Goal: Task Accomplishment & Management: Complete application form

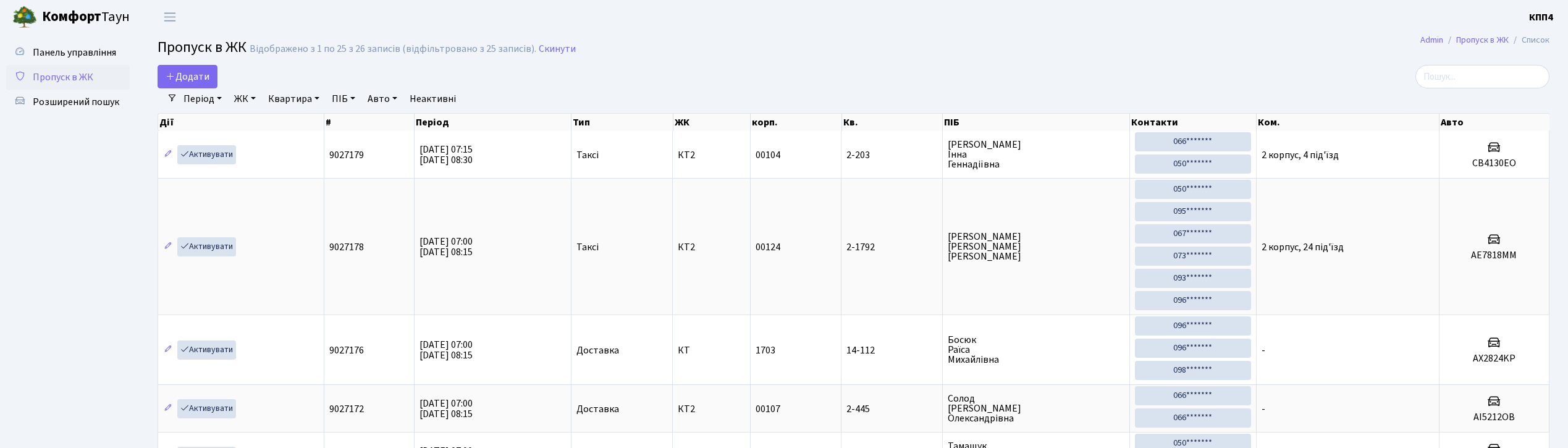
select select "25"
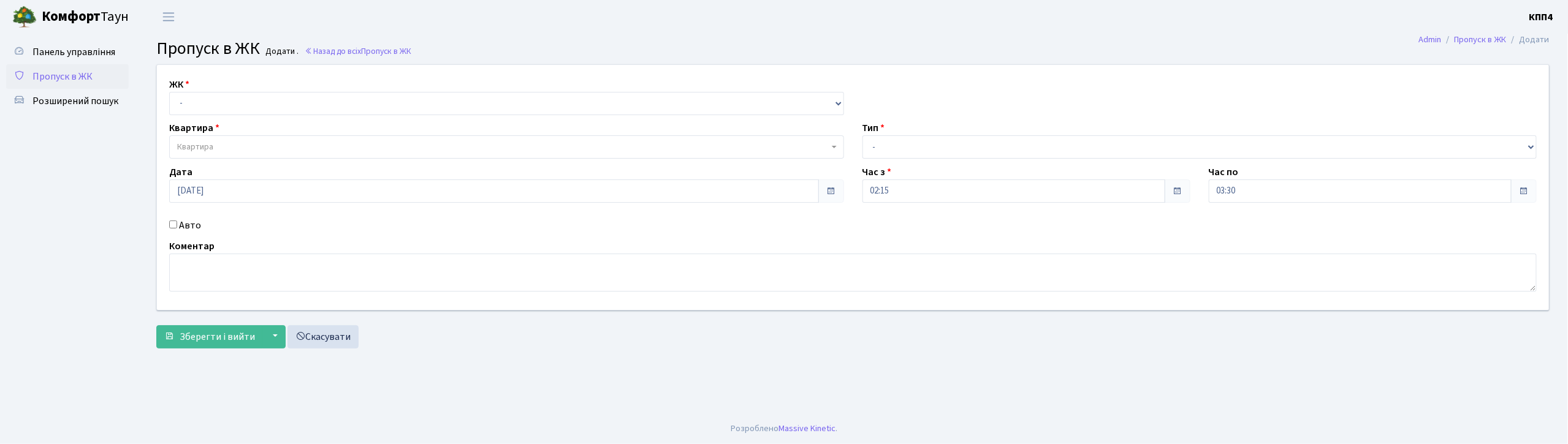
click at [170, 226] on input "Авто" at bounding box center [173, 225] width 8 height 8
checkbox input "true"
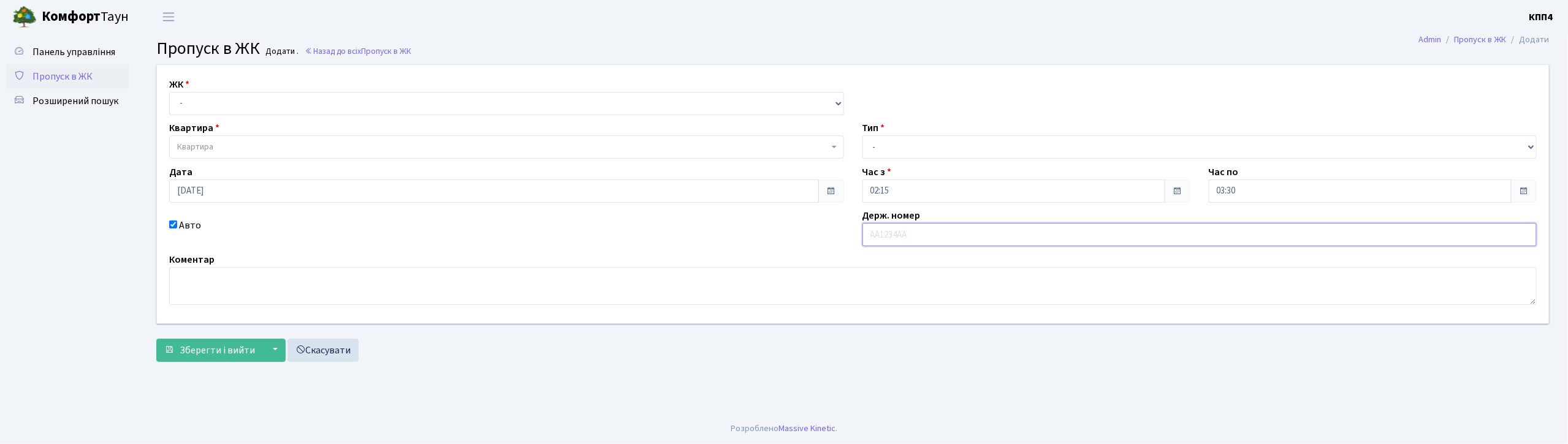
type input "У"
type input "КА4050ЕА"
click at [342, 101] on select "- КТ, вул. Регенераторна, 4 КТ2, просп. [STREET_ADDRESS] [STREET_ADDRESS] [PERS…" at bounding box center [507, 103] width 675 height 23
select select "271"
click at [169, 92] on select "- КТ, вул. Регенераторна, 4 КТ2, просп. [STREET_ADDRESS] [STREET_ADDRESS] [PERS…" at bounding box center [507, 103] width 675 height 23
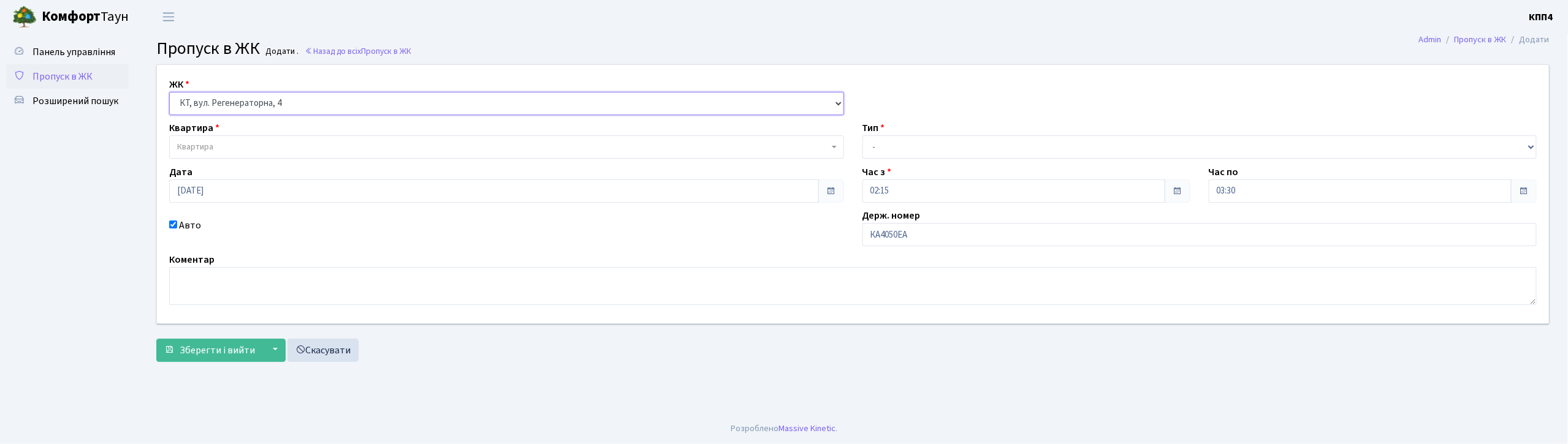
select select
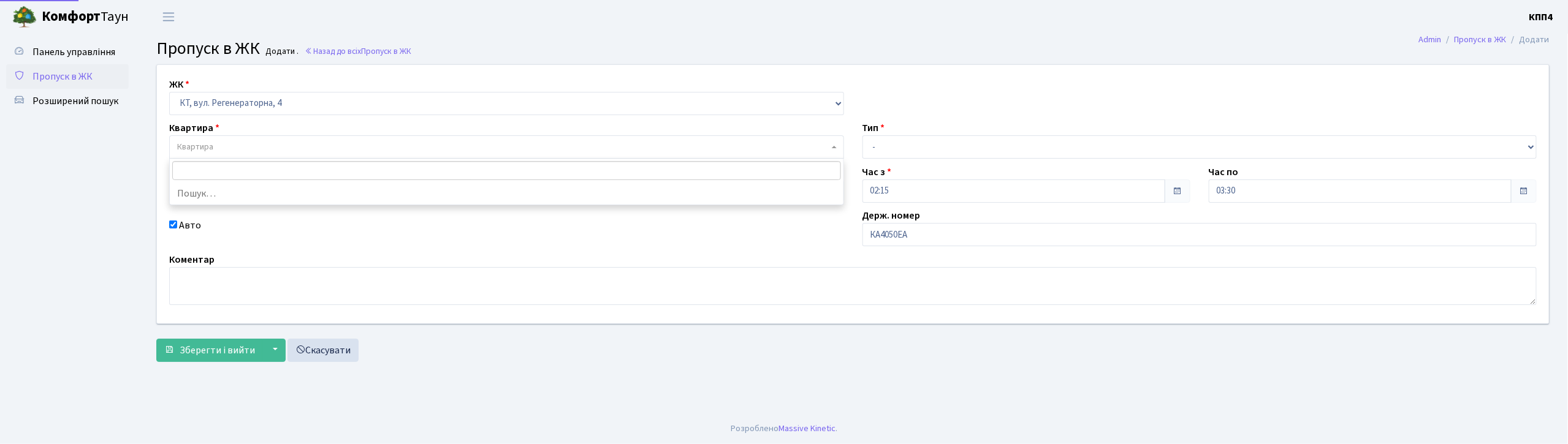
click at [322, 147] on span "Квартира" at bounding box center [503, 147] width 652 height 12
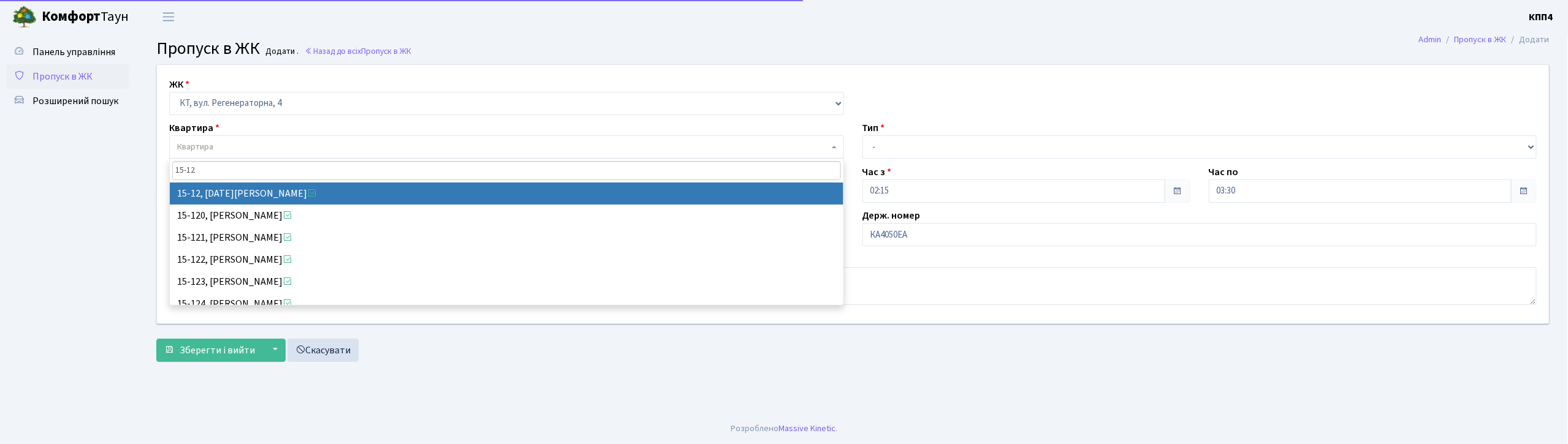
type input "15-128"
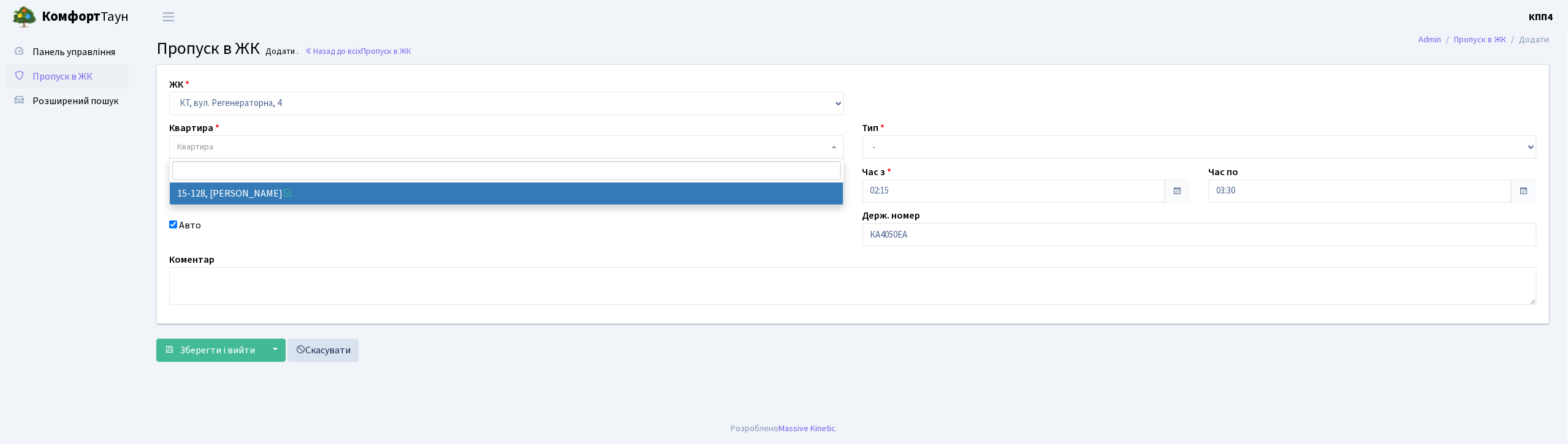
select select "8903"
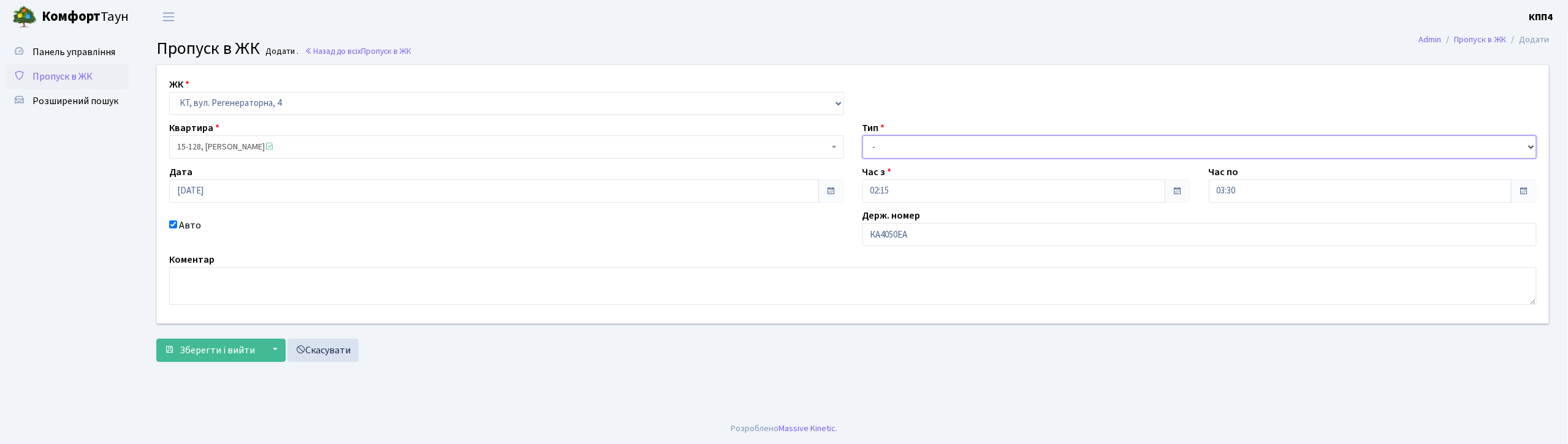
click at [885, 148] on select "- Доставка Таксі Гості Сервіс" at bounding box center [1200, 147] width 675 height 23
select select "3"
click at [862, 135] on select "- Доставка Таксі Гості Сервіс" at bounding box center [1200, 147] width 675 height 23
click at [206, 356] on span "Зберегти і вийти" at bounding box center [217, 350] width 76 height 13
